Goal: Information Seeking & Learning: Learn about a topic

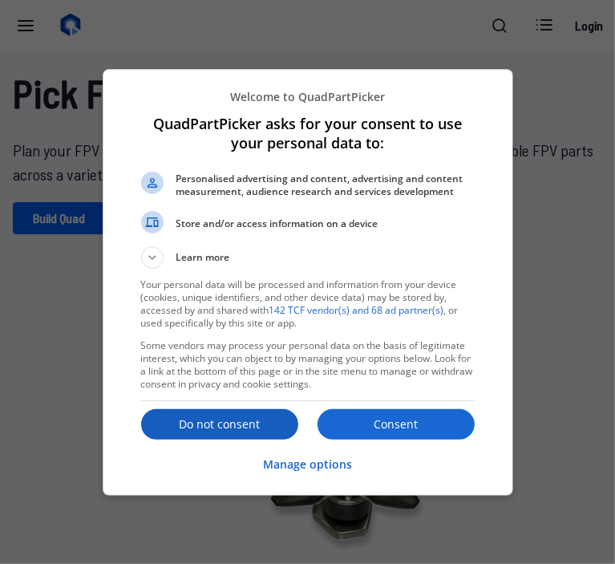
click at [247, 424] on p "Do not consent" at bounding box center [219, 424] width 157 height 16
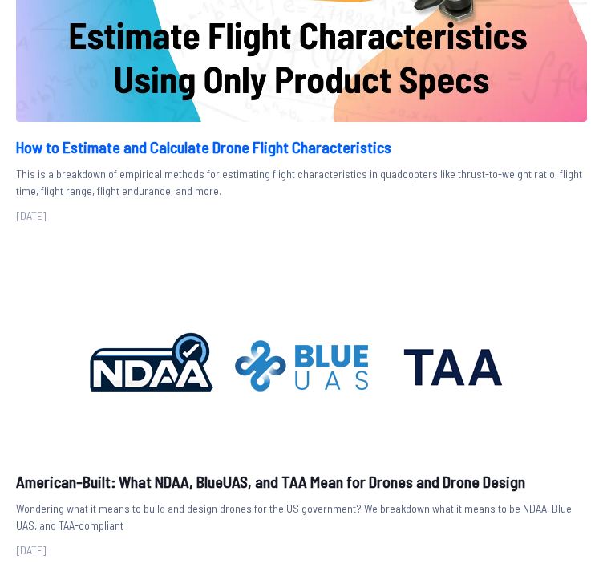
scroll to position [4915, 0]
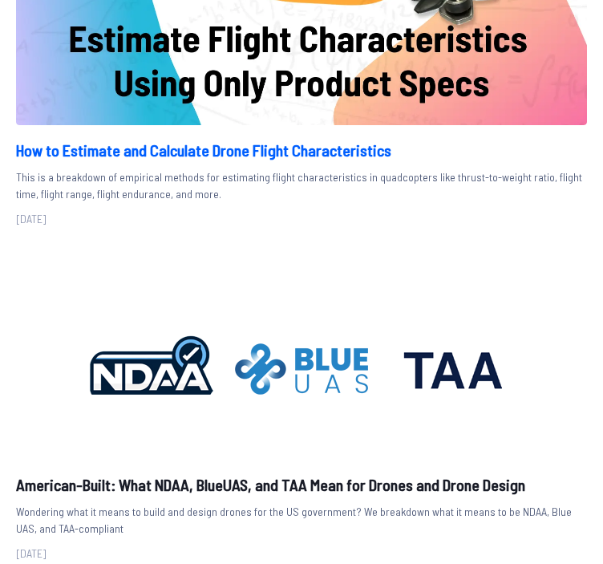
click at [289, 143] on h2 "How to Estimate and Calculate Drone Flight Characteristics" at bounding box center [301, 150] width 571 height 24
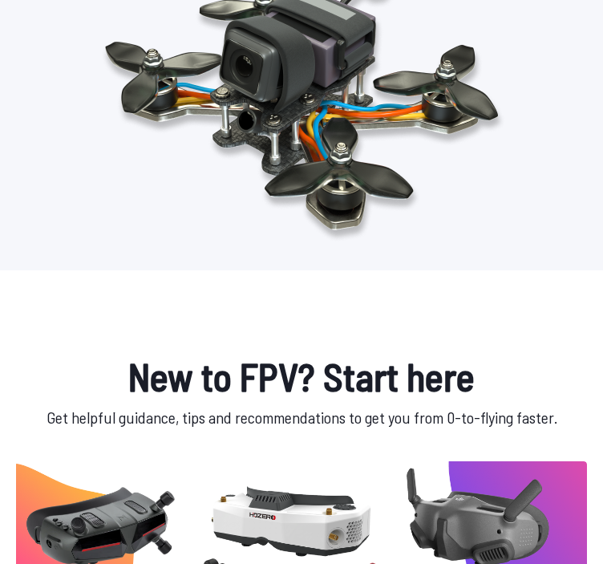
scroll to position [0, 0]
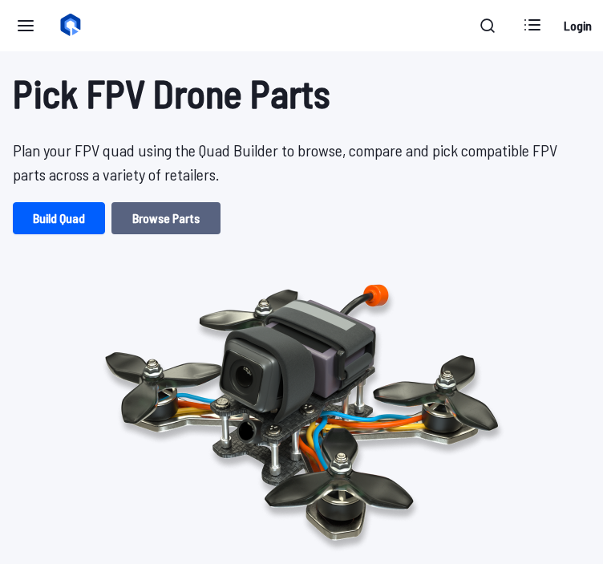
click at [157, 233] on link "Browse Parts" at bounding box center [165, 218] width 109 height 32
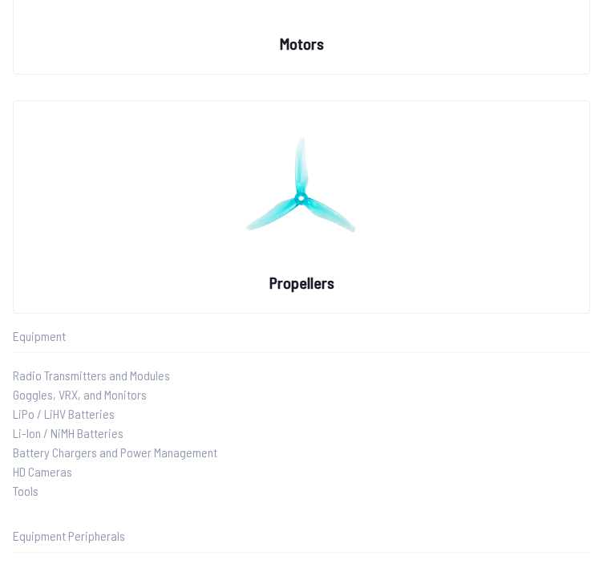
scroll to position [1712, 0]
click at [314, 261] on figure at bounding box center [302, 187] width 180 height 170
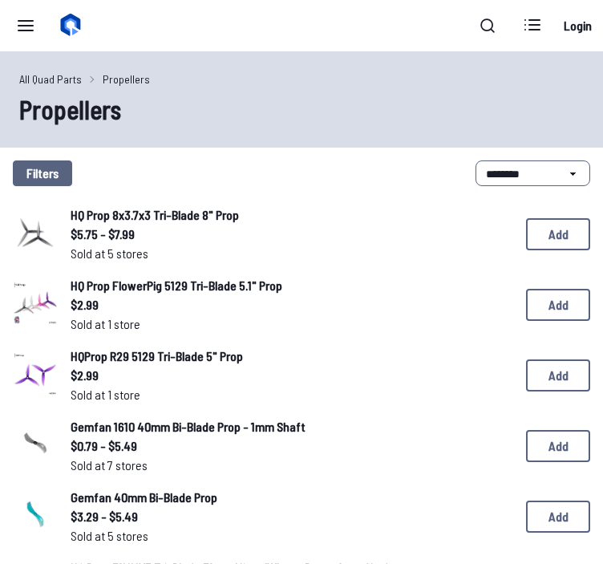
click at [154, 214] on span "HQ Prop 8x3.7x3 Tri-Blade 8" Prop" at bounding box center [155, 214] width 168 height 15
click at [99, 233] on span "$5.75 - $7.99" at bounding box center [286, 233] width 430 height 19
click at [106, 217] on span "HQ Prop 8x3.7x3 Tri-Blade 8" Prop" at bounding box center [155, 214] width 168 height 15
click at [580, 240] on button "Add" at bounding box center [558, 234] width 64 height 32
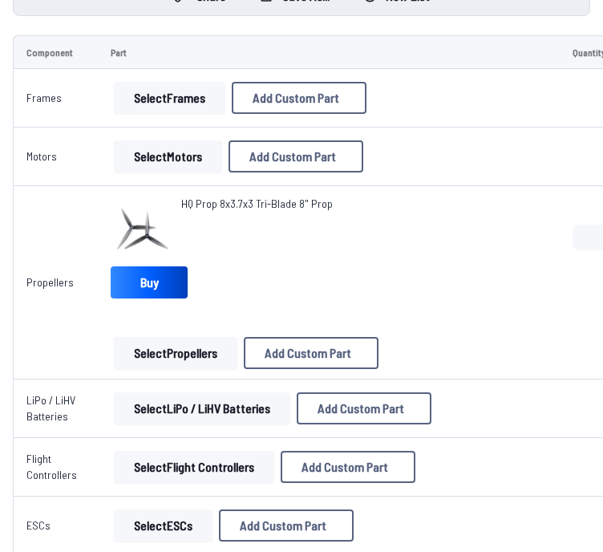
scroll to position [141, 0]
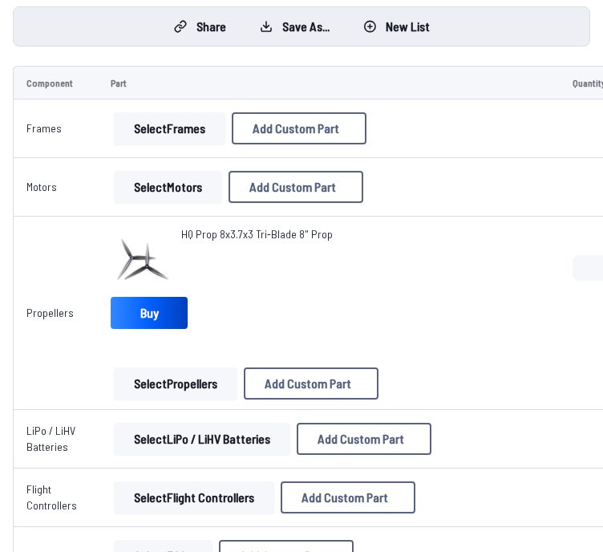
click at [249, 236] on span "HQ Prop 8x3.7x3 Tri-Blade 8" Prop" at bounding box center [257, 234] width 152 height 14
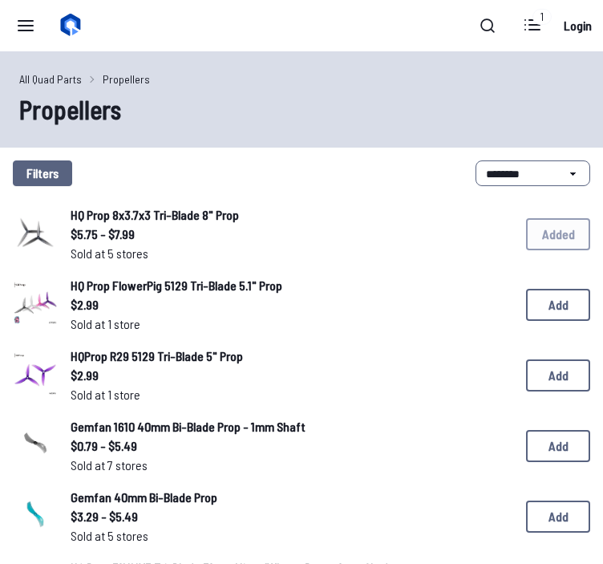
click at [103, 250] on span "Sold at 5 stores" at bounding box center [286, 253] width 430 height 19
click at [105, 282] on span "HQ Prop FlowerPig 5129 Tri-Blade 5.1" Prop" at bounding box center [177, 284] width 212 height 15
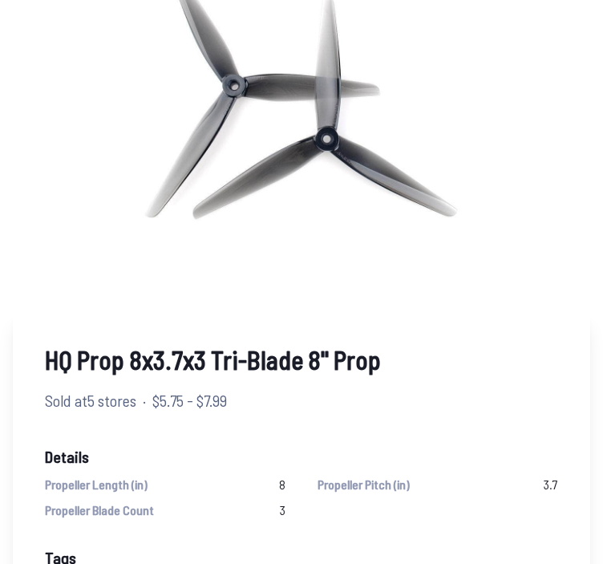
scroll to position [185, 0]
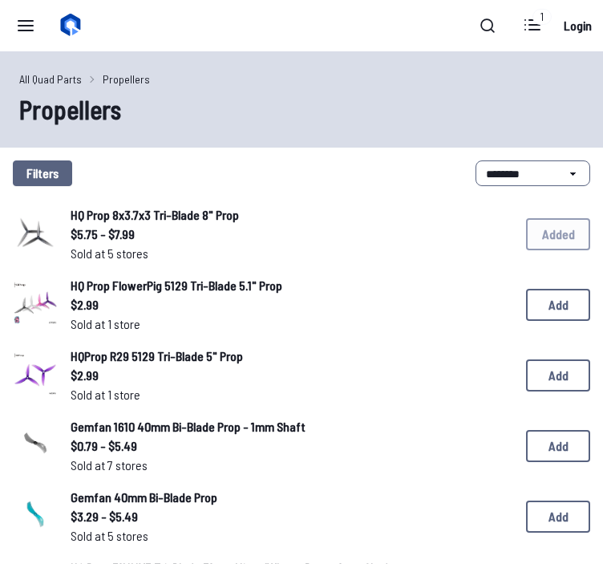
click at [38, 28] on label at bounding box center [25, 26] width 38 height 32
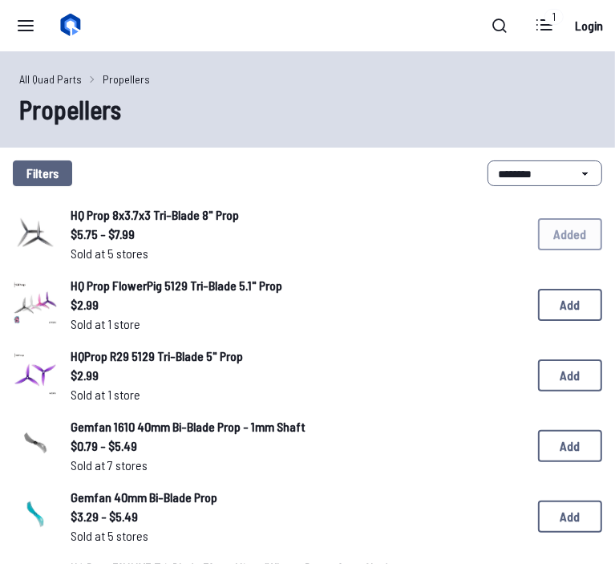
click at [275, 126] on label "close sidebar" at bounding box center [307, 282] width 615 height 564
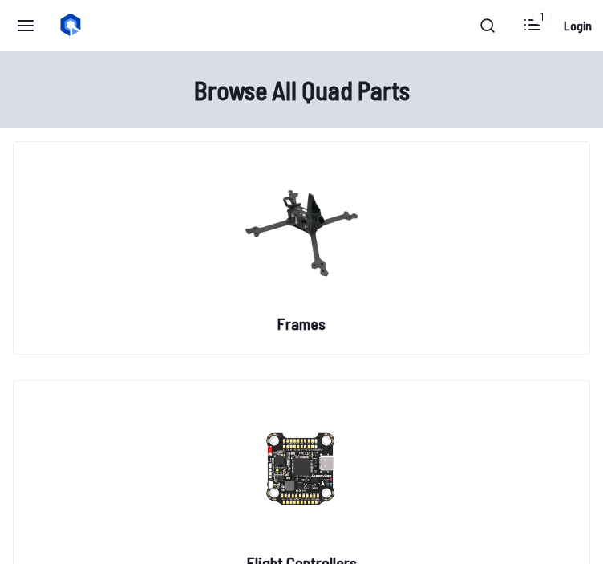
scroll to position [171, 0]
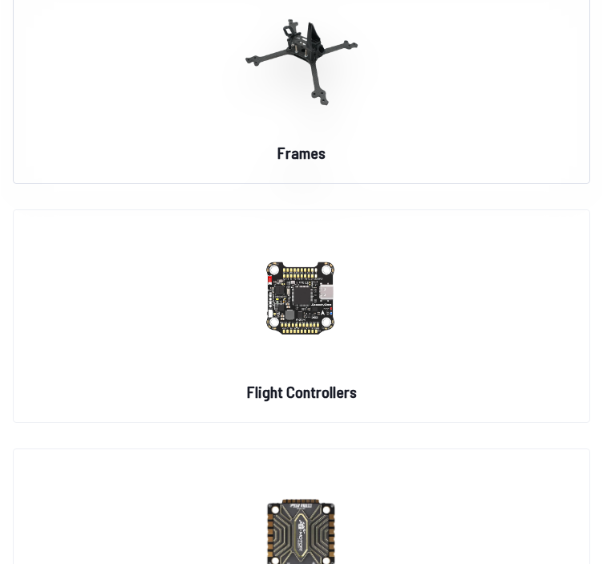
click at [309, 72] on img at bounding box center [301, 57] width 115 height 141
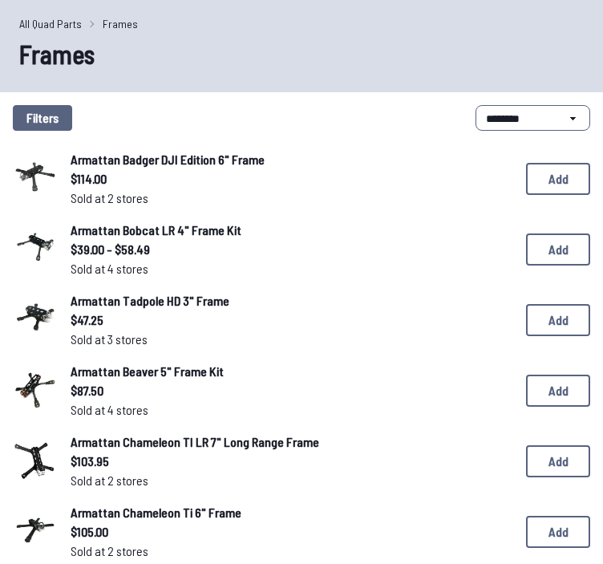
scroll to position [56, 0]
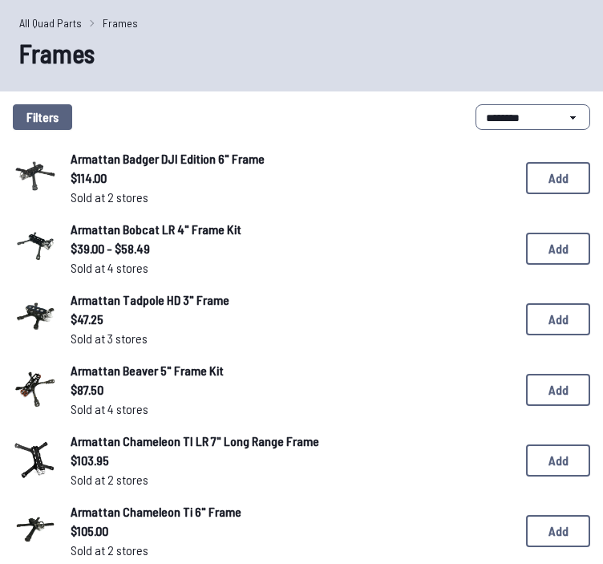
click at [115, 159] on span "Armattan Badger DJI Edition 6" Frame" at bounding box center [168, 158] width 194 height 15
click at [99, 233] on span "Armattan Bobcat LR 4" Frame Kit" at bounding box center [156, 228] width 171 height 15
click at [46, 242] on img at bounding box center [35, 246] width 45 height 45
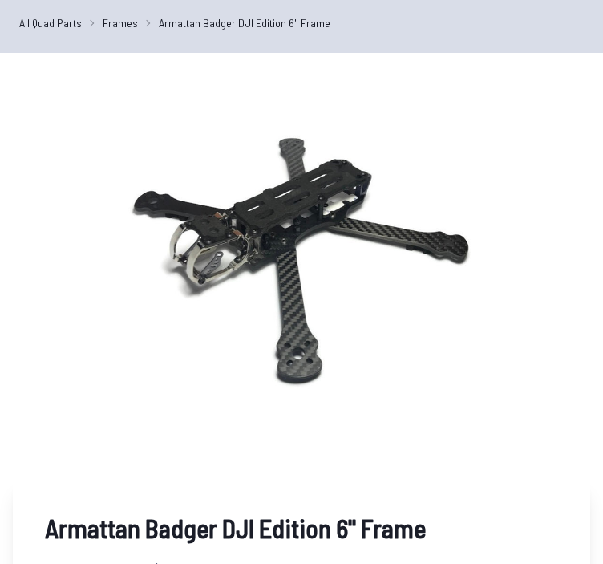
scroll to position [5, 0]
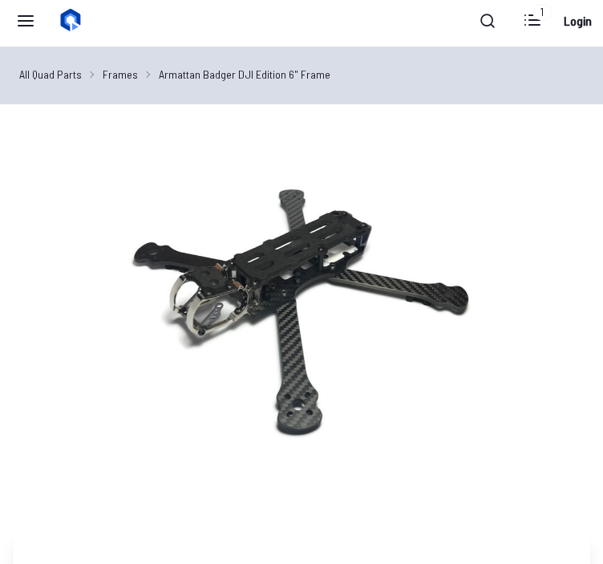
scroll to position [56, 0]
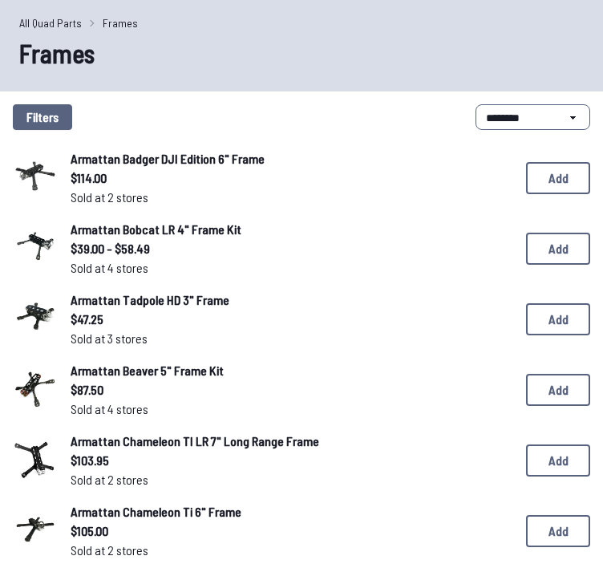
click at [33, 182] on img at bounding box center [35, 175] width 45 height 45
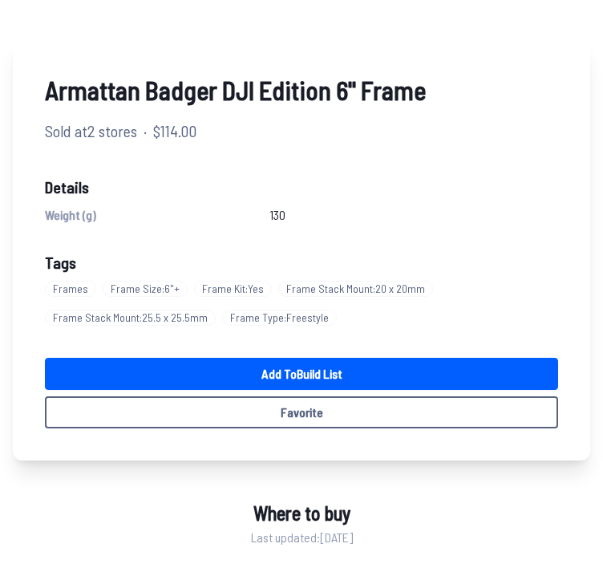
scroll to position [417, 0]
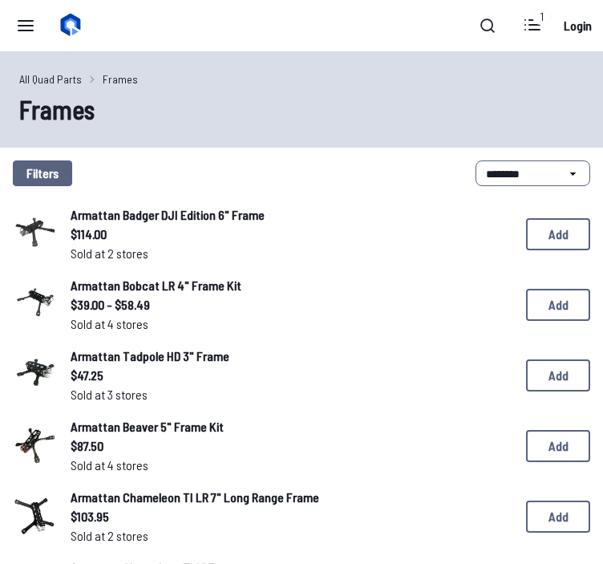
scroll to position [171, 0]
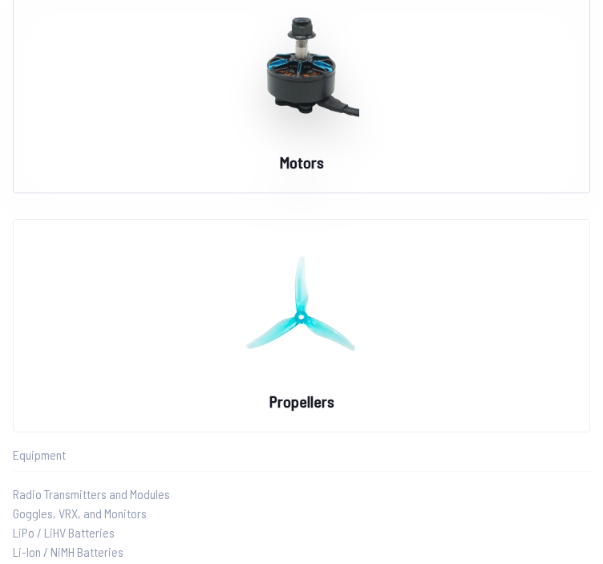
scroll to position [1595, 0]
click at [315, 74] on img at bounding box center [301, 66] width 115 height 141
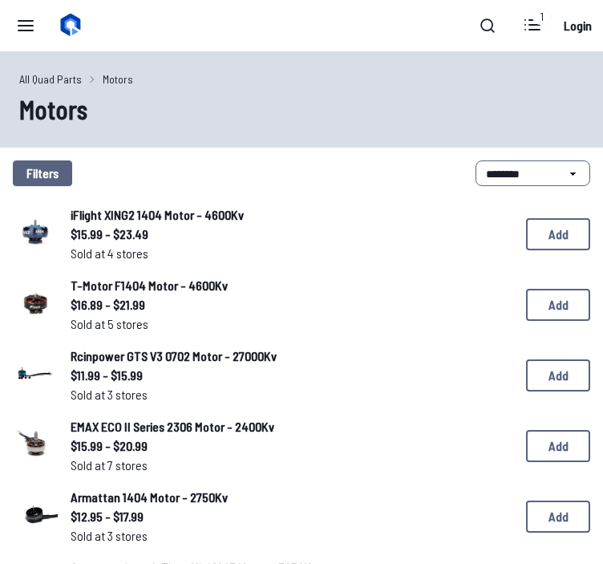
click at [30, 305] on img at bounding box center [35, 302] width 45 height 45
click at [387, 165] on div "Filters" at bounding box center [231, 173] width 437 height 26
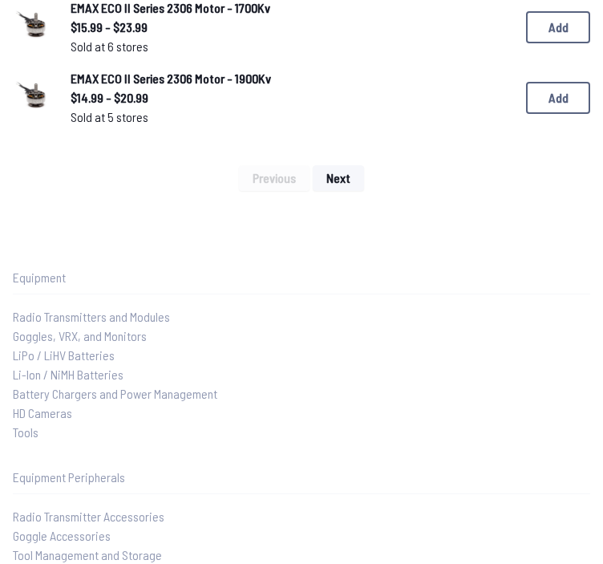
scroll to position [1475, 0]
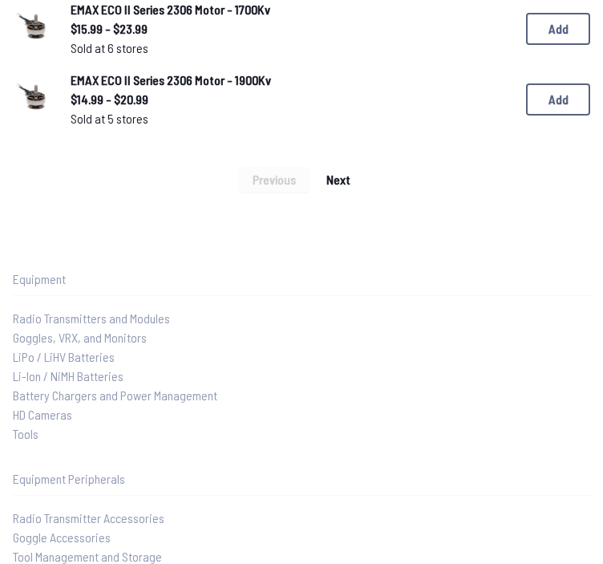
click at [349, 176] on span "Next" at bounding box center [338, 179] width 24 height 13
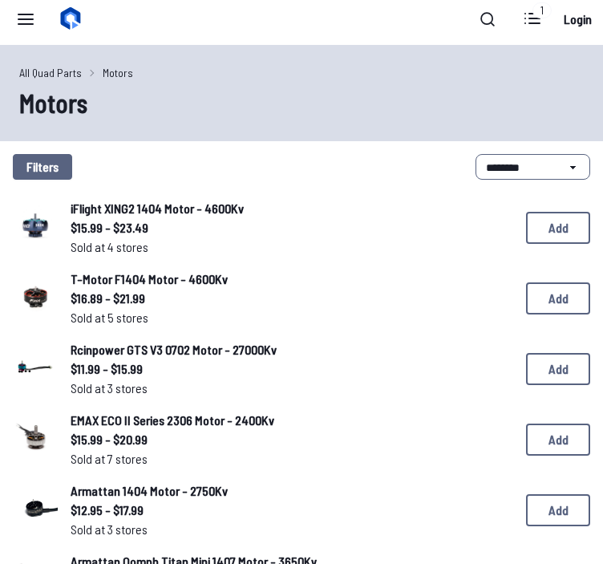
scroll to position [0, 0]
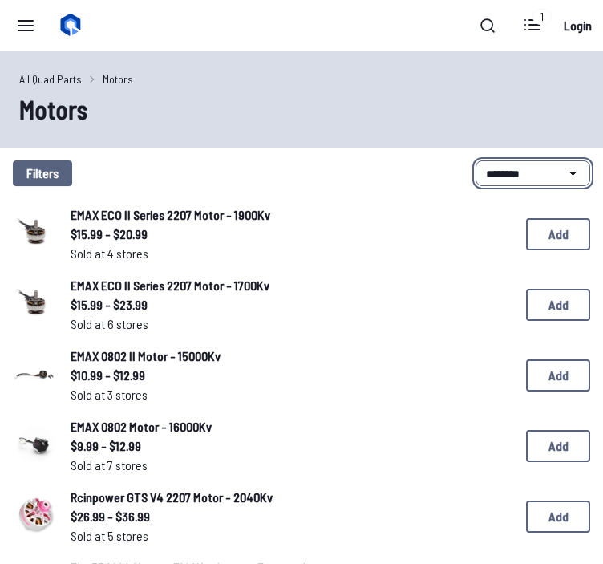
click at [500, 180] on select "**********" at bounding box center [532, 173] width 115 height 26
click at [354, 108] on h1 "Motors" at bounding box center [301, 109] width 564 height 38
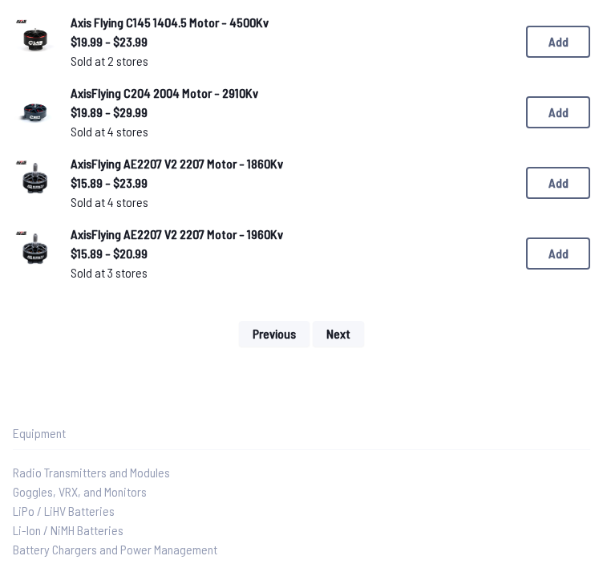
scroll to position [1320, 0]
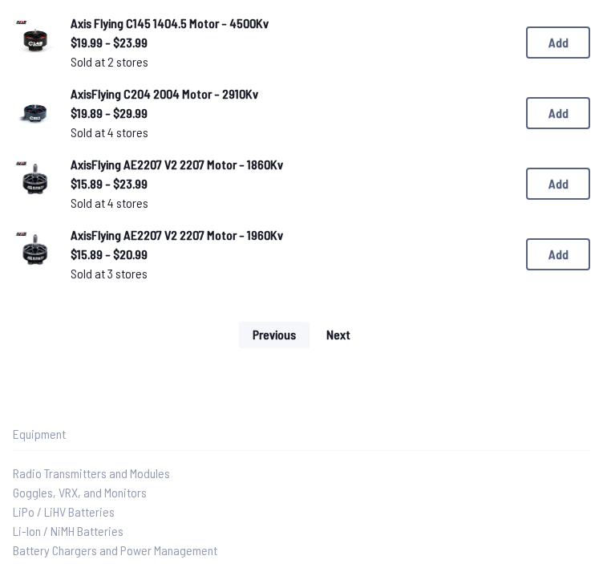
click at [350, 329] on button "Next" at bounding box center [338, 334] width 51 height 26
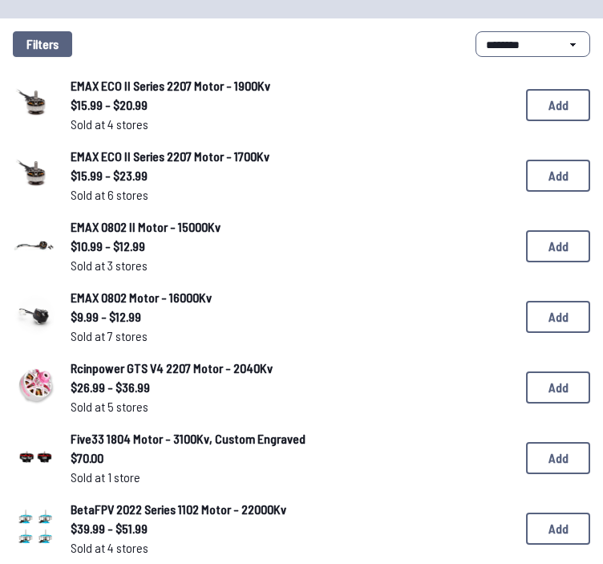
scroll to position [0, 0]
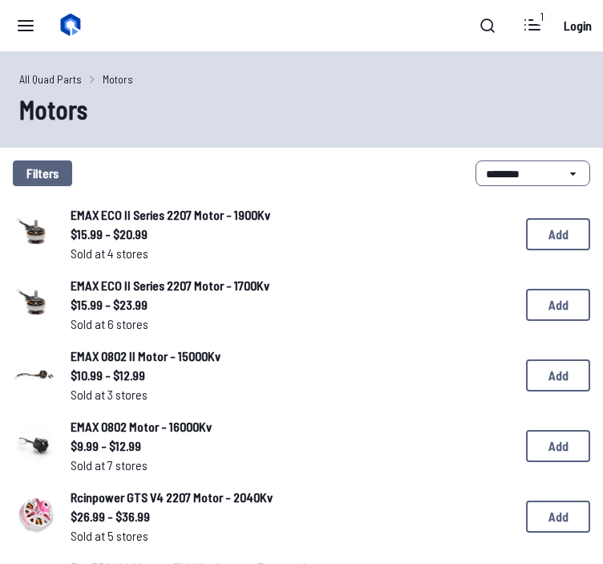
click at [376, 522] on span "$26.99 - $36.99" at bounding box center [286, 516] width 430 height 19
